Goal: Find specific page/section: Find specific page/section

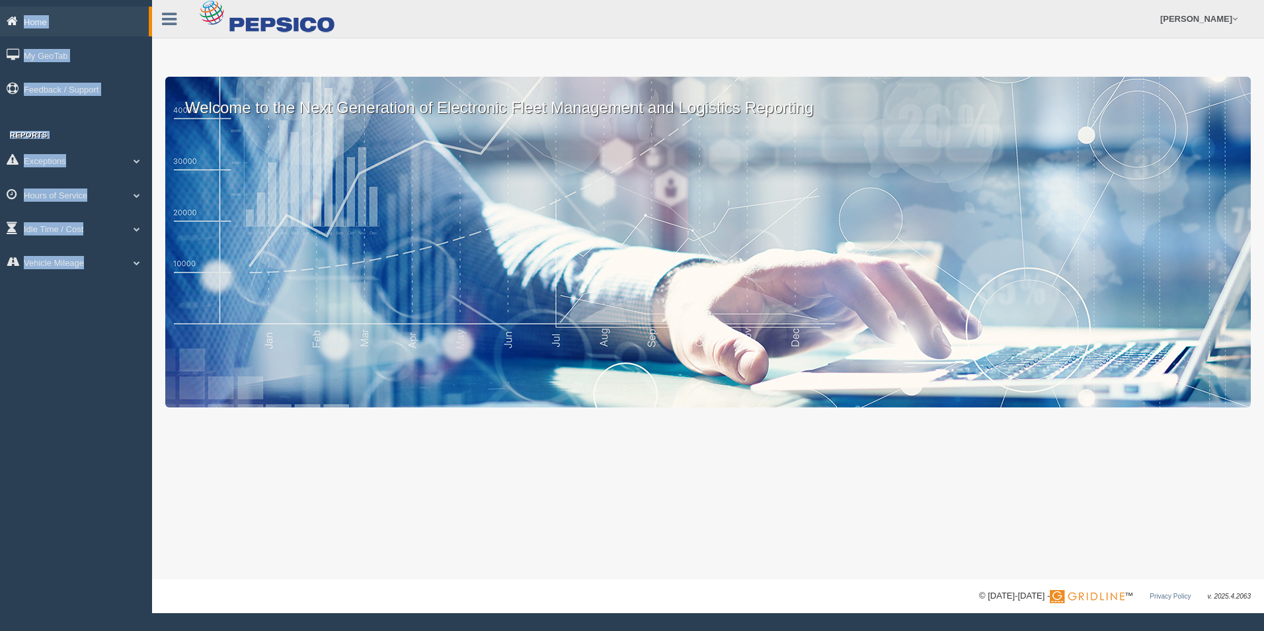
drag, startPoint x: 130, startPoint y: 305, endPoint x: 22, endPoint y: 24, distance: 301.6
click at [22, 24] on div "Home My GeoTab Feedback / Support Reports Exceptions Critical Engine Events Cri…" at bounding box center [76, 315] width 152 height 631
click at [21, 19] on icon at bounding box center [15, 21] width 17 height 12
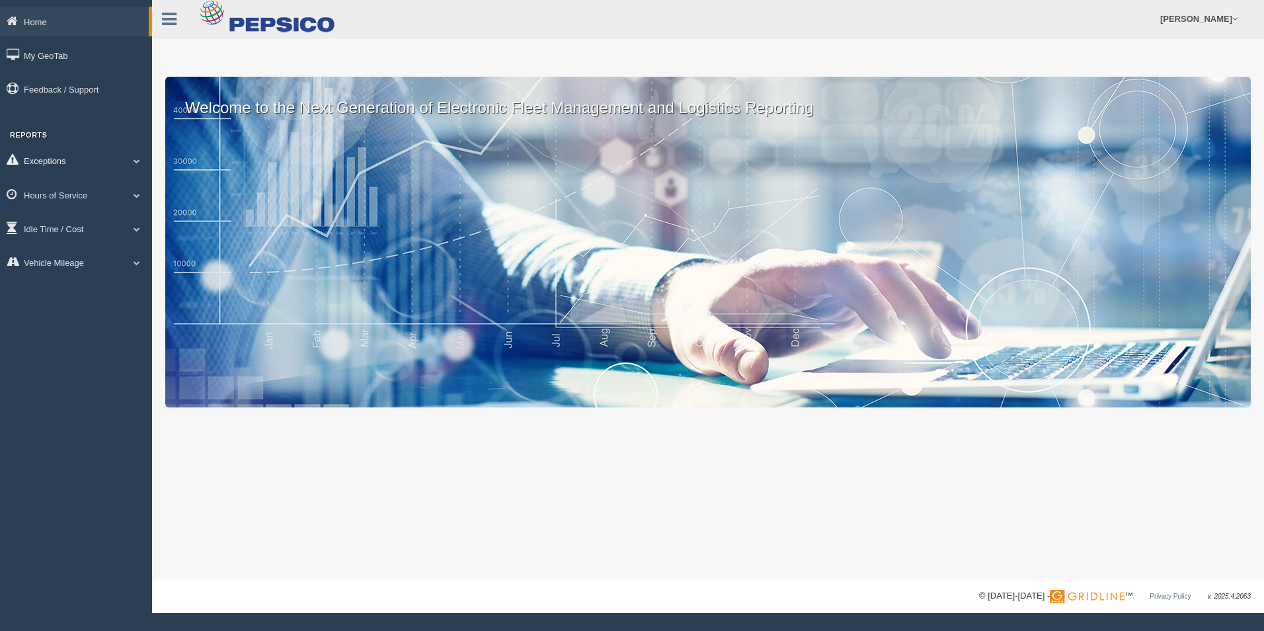
click at [135, 165] on link "Exceptions" at bounding box center [76, 160] width 152 height 30
click at [134, 293] on link "Hours of Service" at bounding box center [76, 289] width 152 height 30
click at [116, 163] on link "Exceptions" at bounding box center [76, 160] width 152 height 30
click at [118, 284] on link "Hours of Service" at bounding box center [76, 289] width 152 height 30
click at [116, 222] on link "HOS Explanation Reports" at bounding box center [86, 226] width 125 height 24
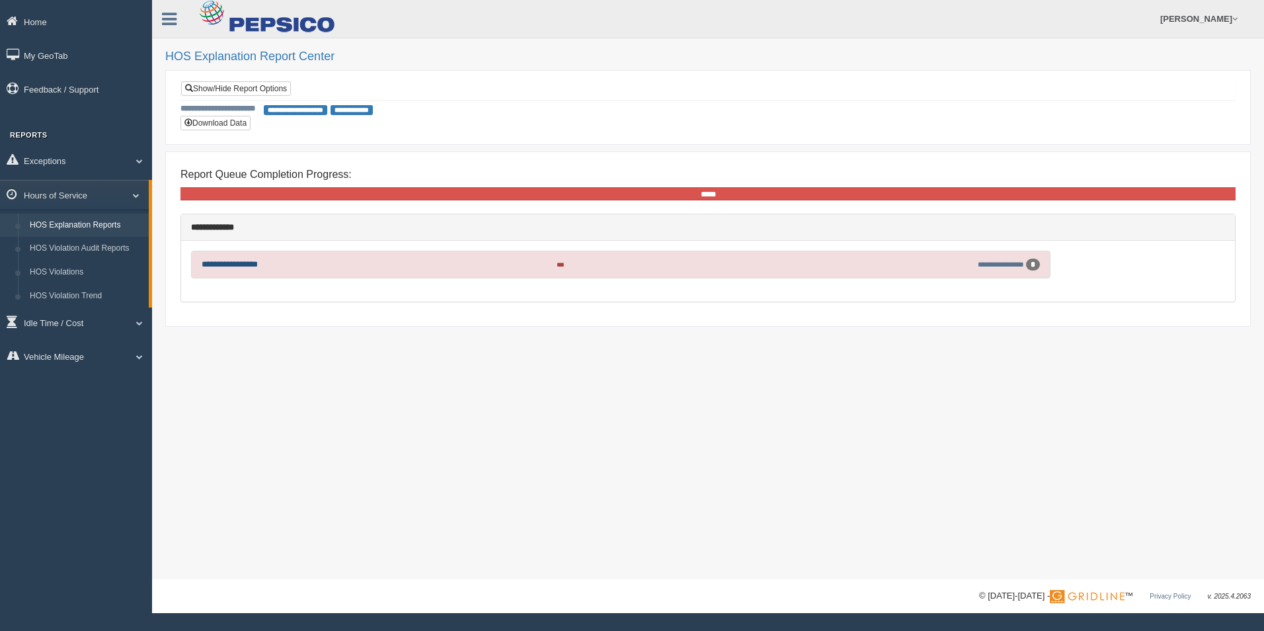
click at [213, 262] on link "**********" at bounding box center [230, 264] width 56 height 9
